Goal: Task Accomplishment & Management: Manage account settings

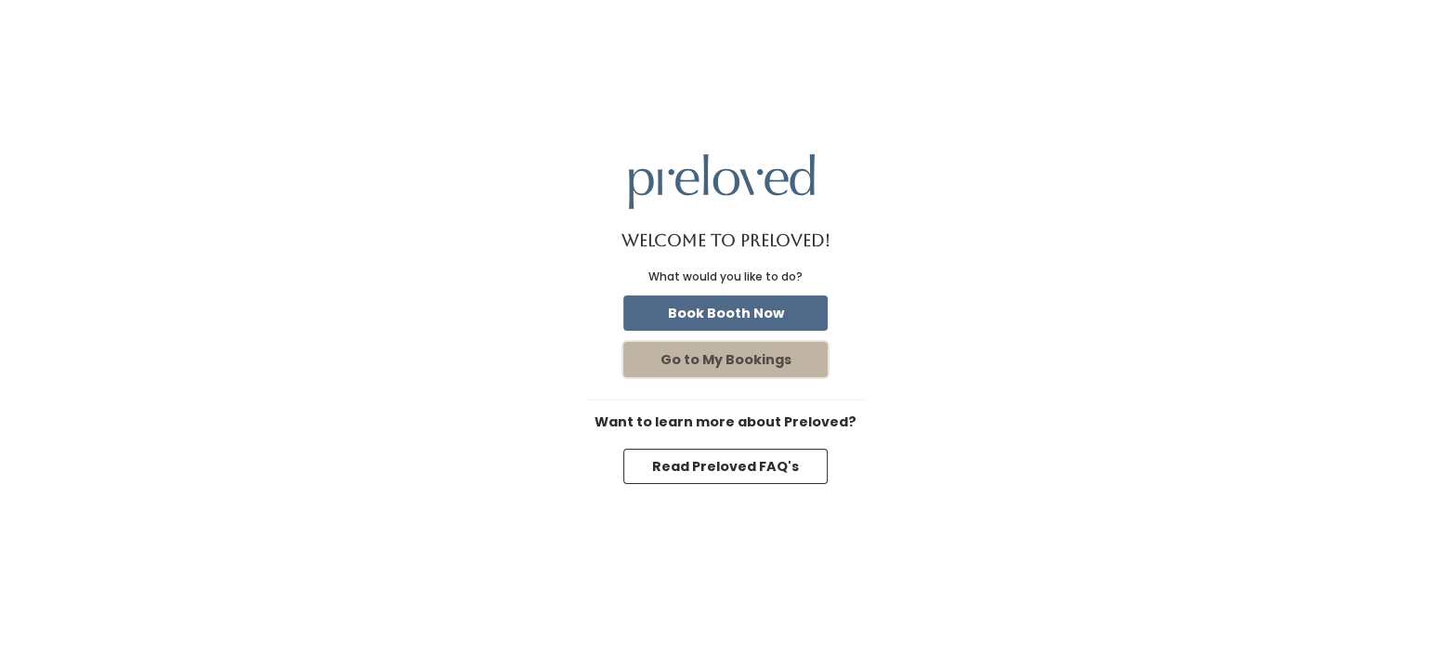
click at [751, 362] on button "Go to My Bookings" at bounding box center [725, 359] width 204 height 35
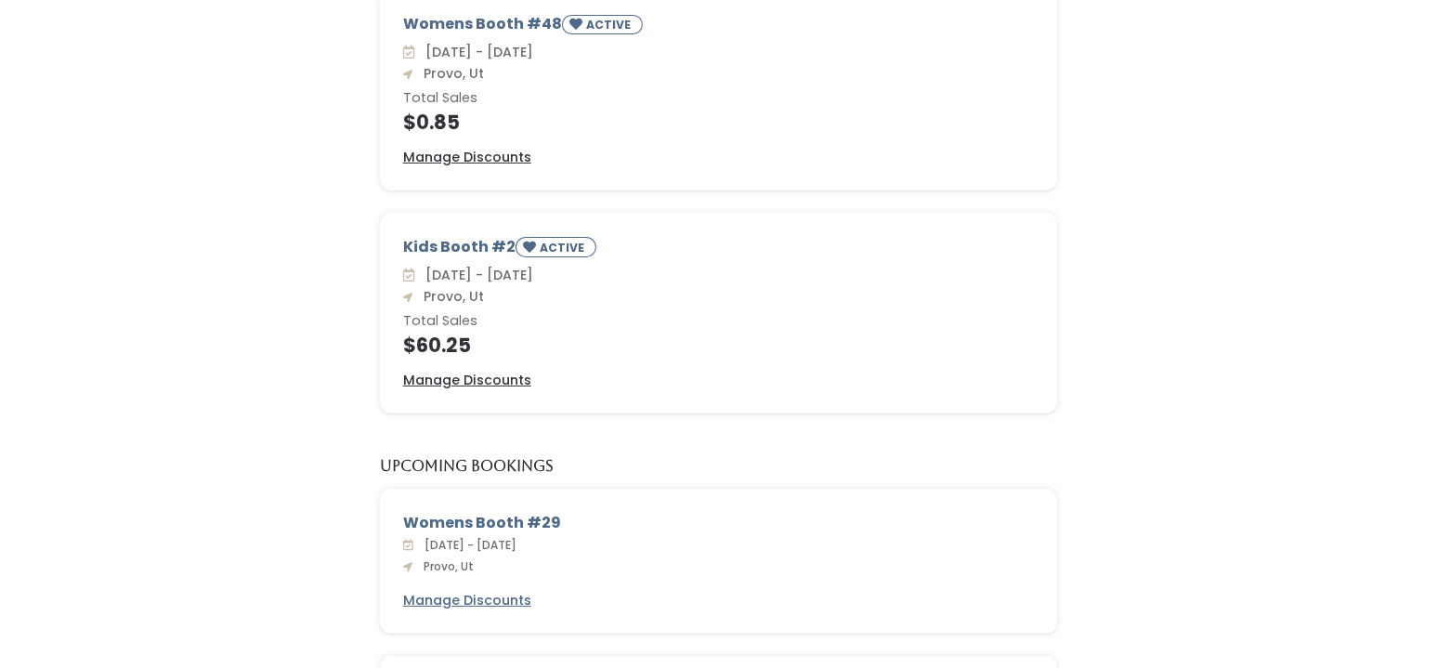
scroll to position [186, 0]
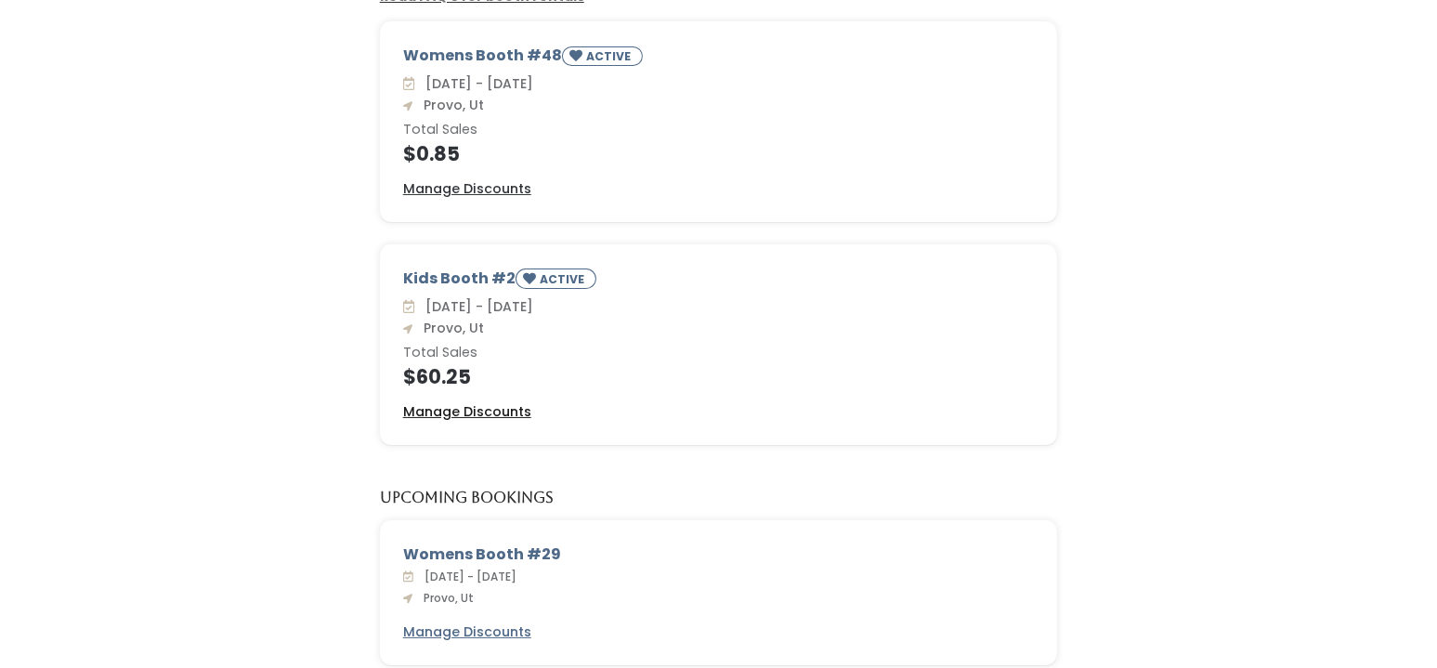
click at [499, 407] on u "Manage Discounts" at bounding box center [467, 411] width 128 height 19
